Goal: Transaction & Acquisition: Purchase product/service

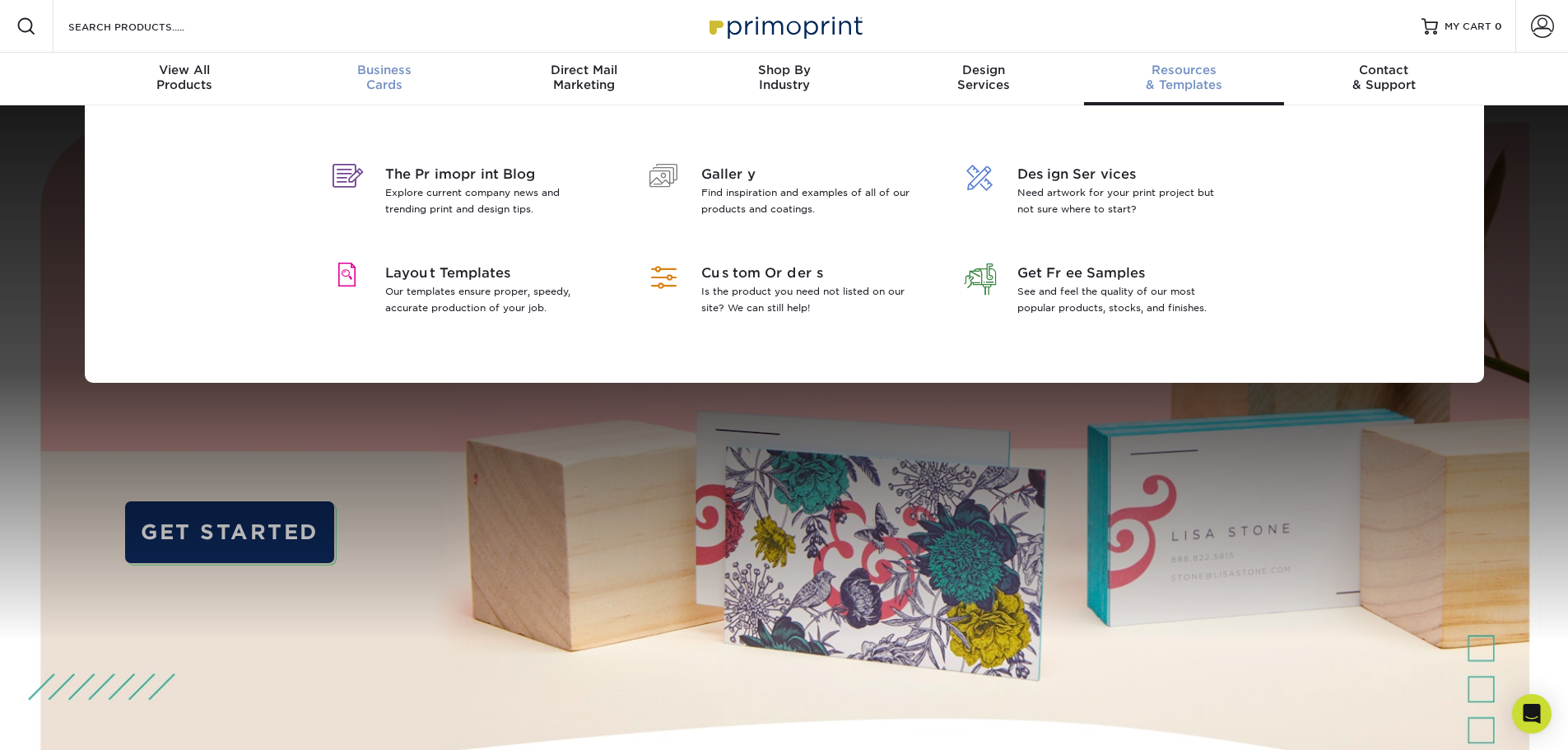
click at [380, 75] on span "Business" at bounding box center [384, 69] width 200 height 15
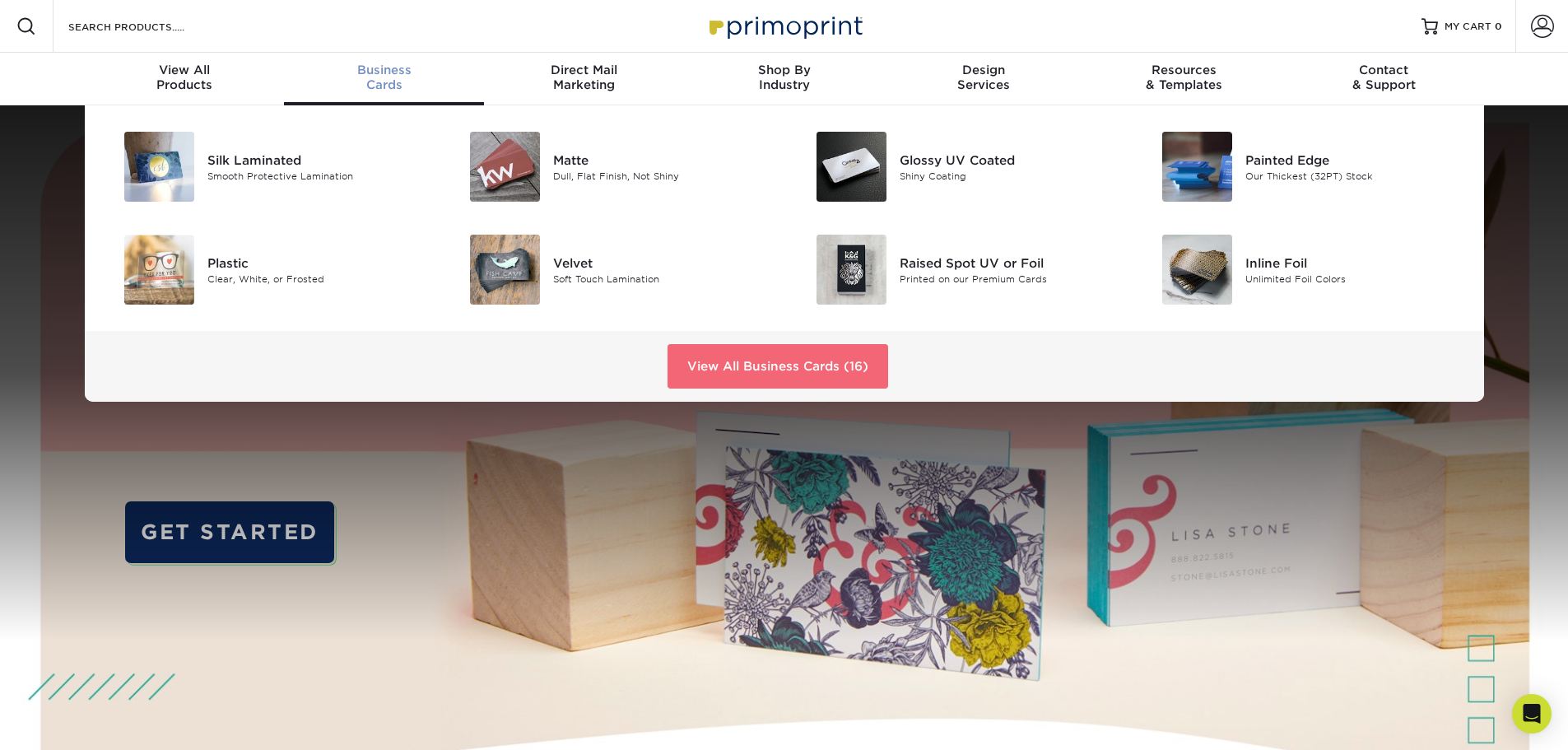
click at [821, 364] on link "View All Business Cards (16)" at bounding box center [778, 366] width 220 height 44
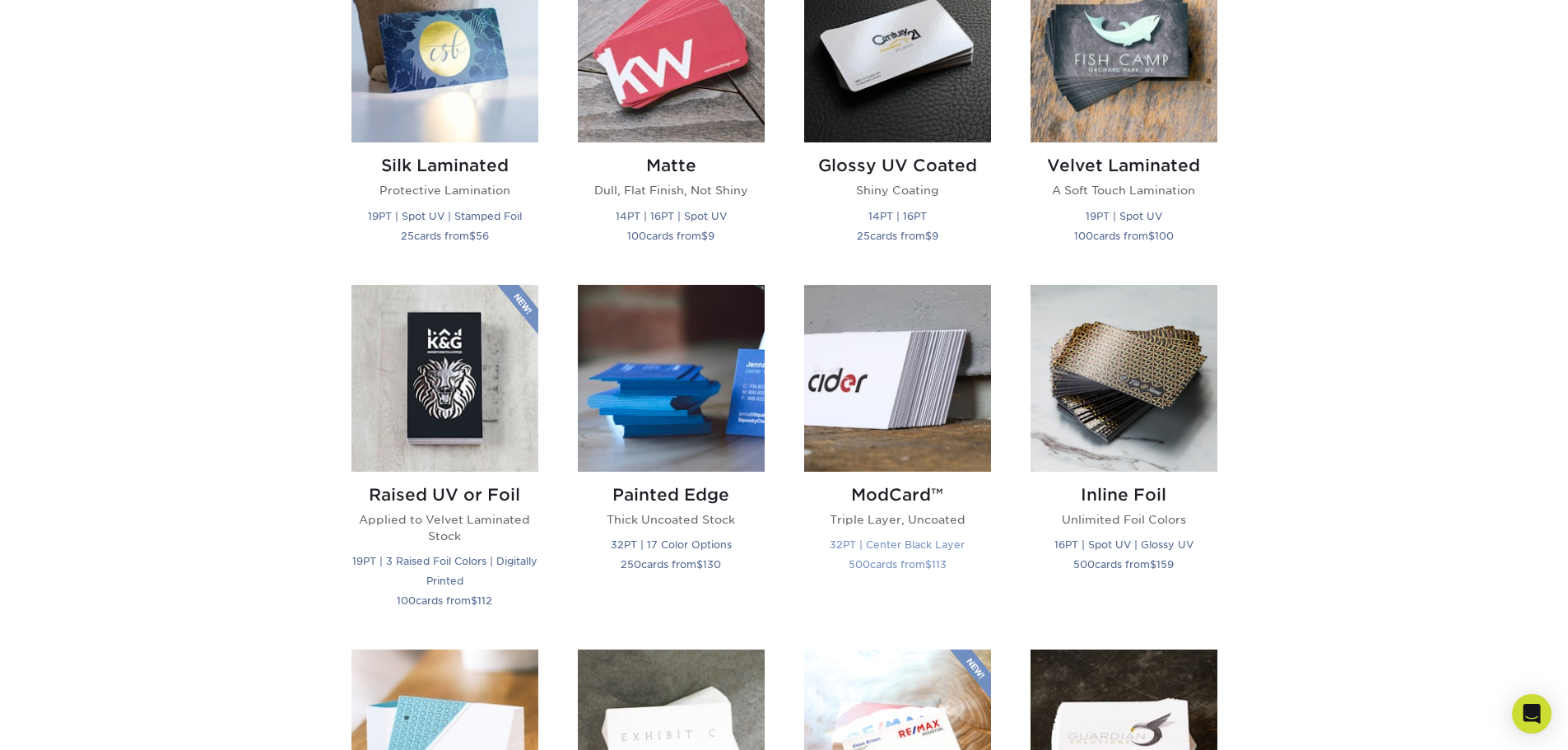
scroll to position [905, 0]
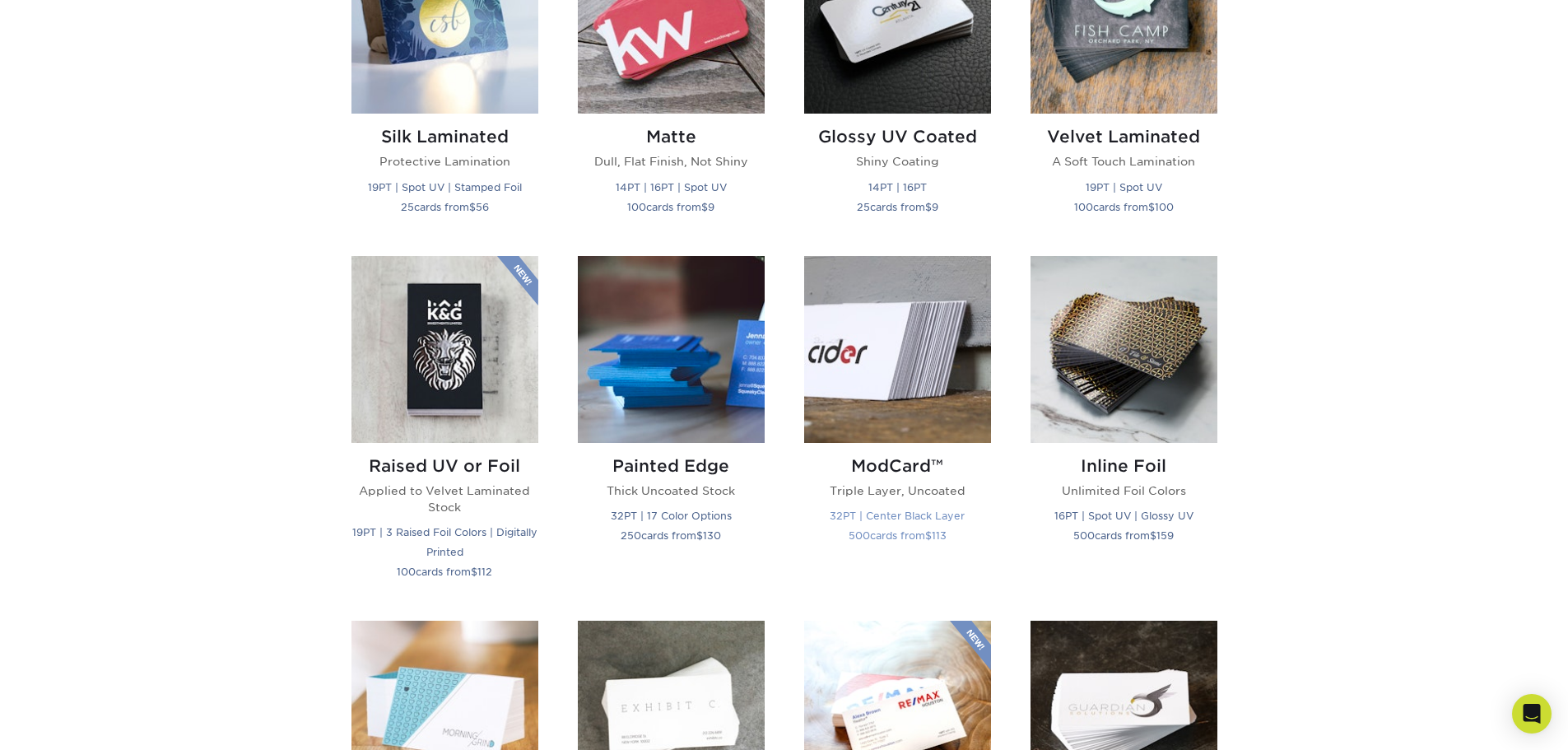
click at [927, 387] on img at bounding box center [897, 349] width 187 height 187
